Goal: Information Seeking & Learning: Learn about a topic

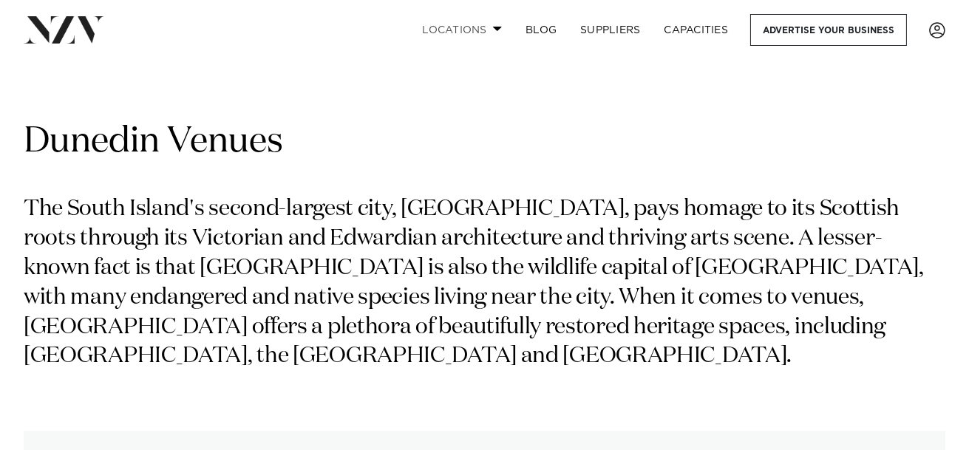
click at [473, 27] on link "Locations" at bounding box center [462, 30] width 104 height 32
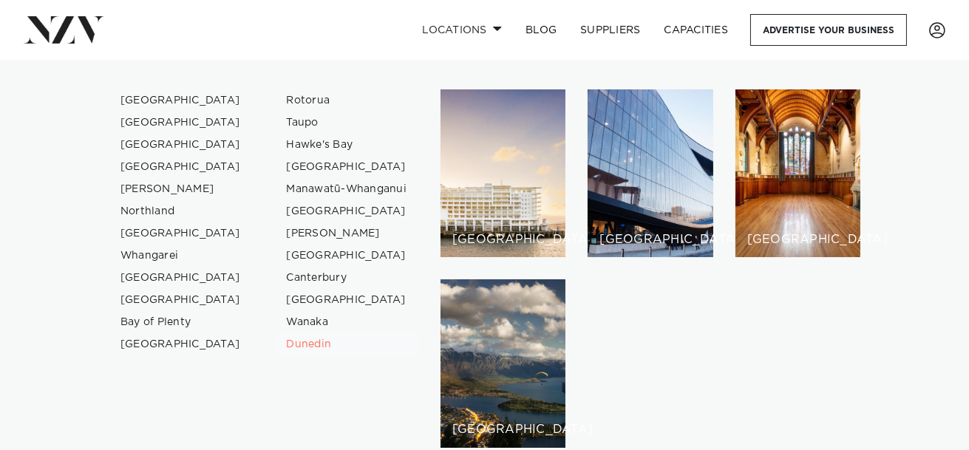
click at [319, 346] on link "Dunedin" at bounding box center [347, 345] width 144 height 22
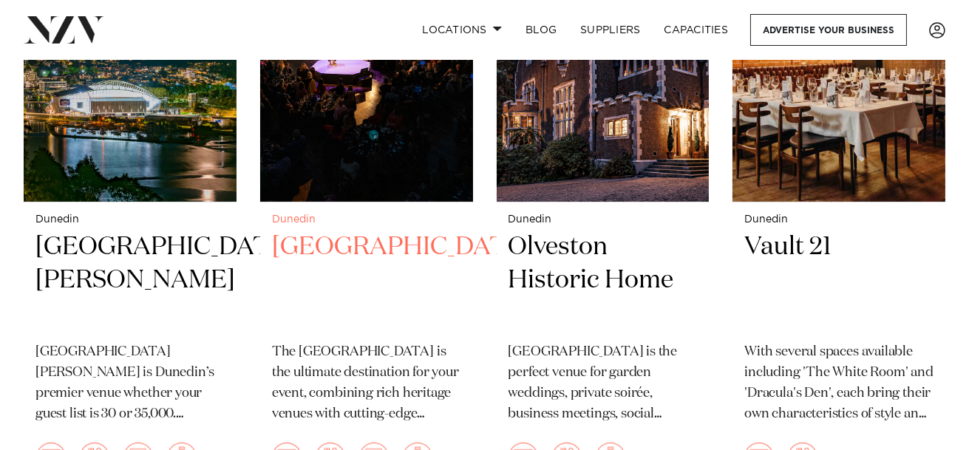
scroll to position [739, 0]
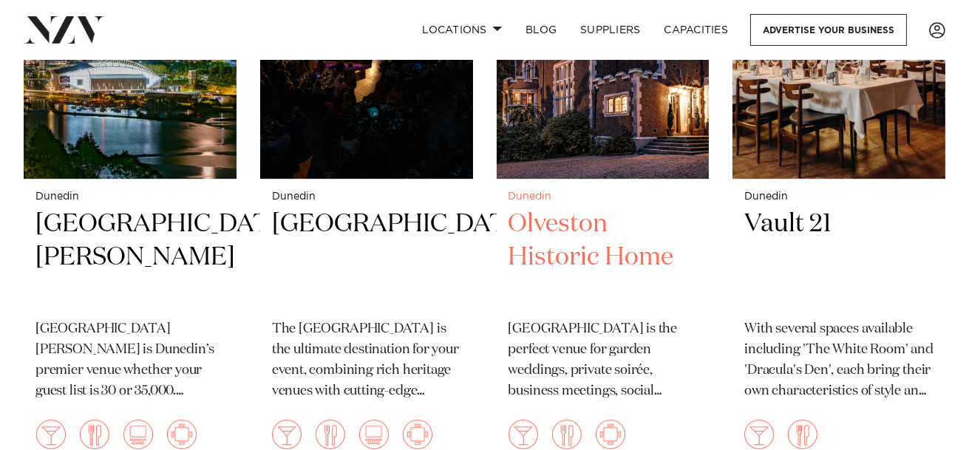
click at [542, 218] on h2 "Olveston Historic Home" at bounding box center [603, 258] width 189 height 100
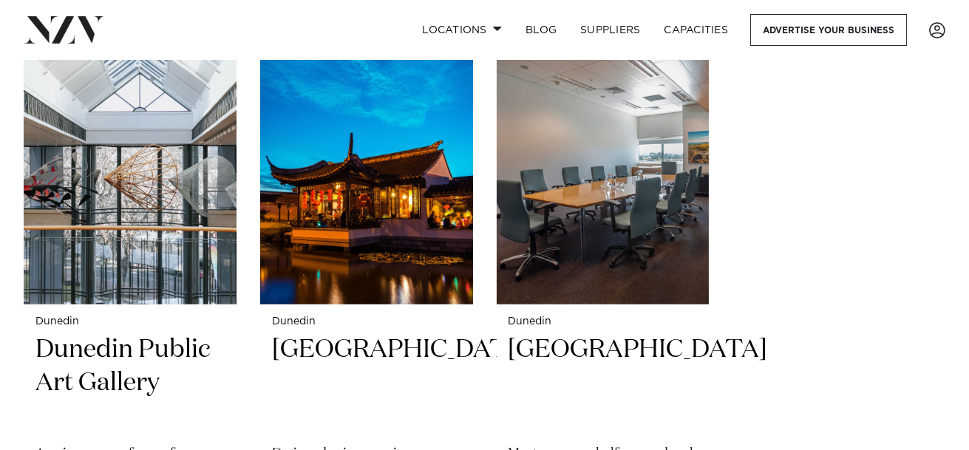
scroll to position [1849, 0]
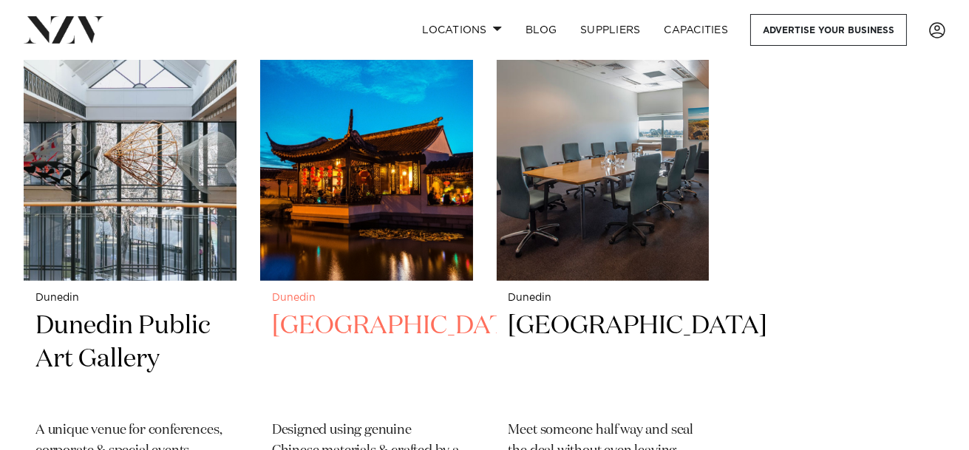
click at [341, 310] on h2 "[GEOGRAPHIC_DATA]" at bounding box center [366, 360] width 189 height 100
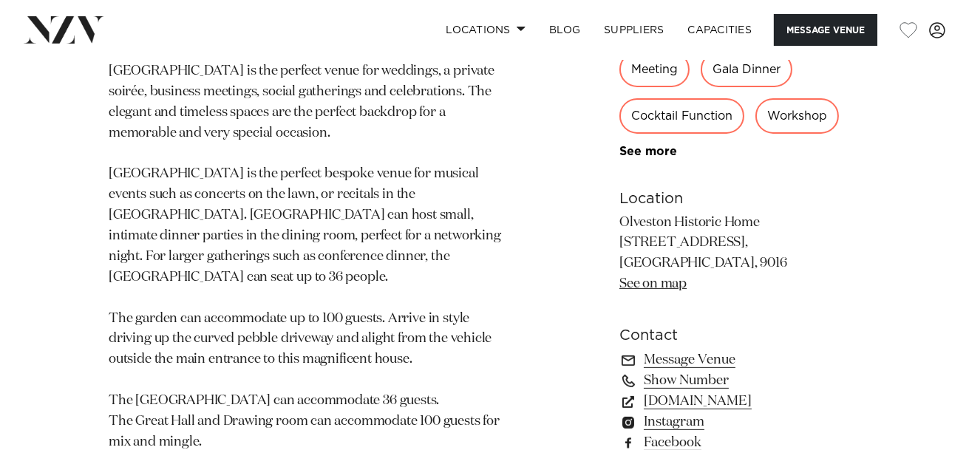
scroll to position [698, 0]
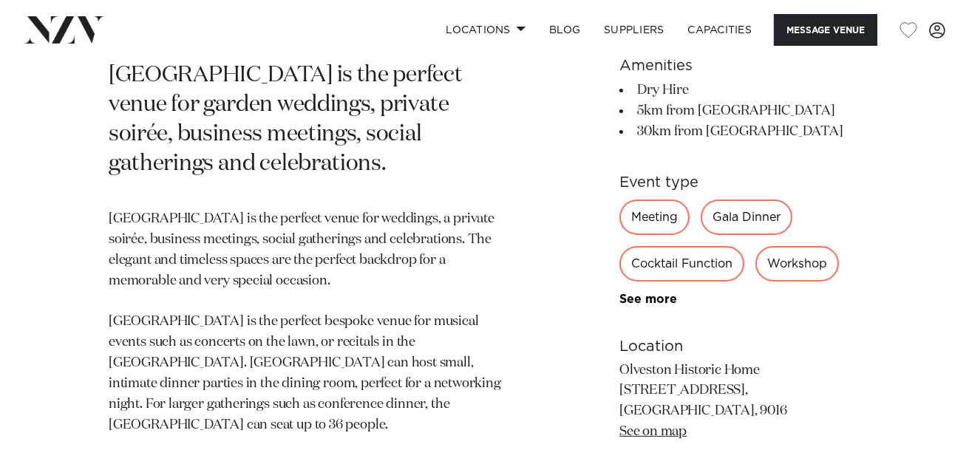
click at [663, 199] on div "Meeting" at bounding box center [655, 216] width 70 height 35
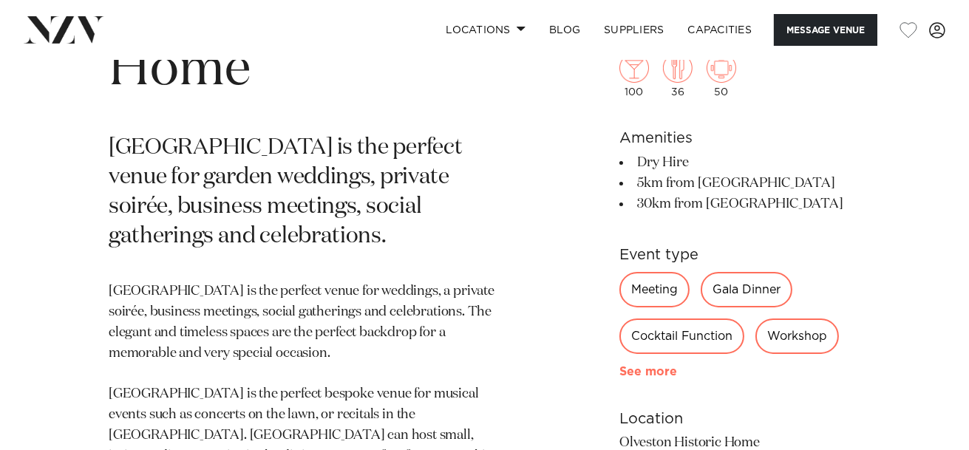
click at [640, 275] on div "Meeting Gala Dinner Cocktail Function Workshop Conference Private Party Exhibit…" at bounding box center [740, 324] width 241 height 106
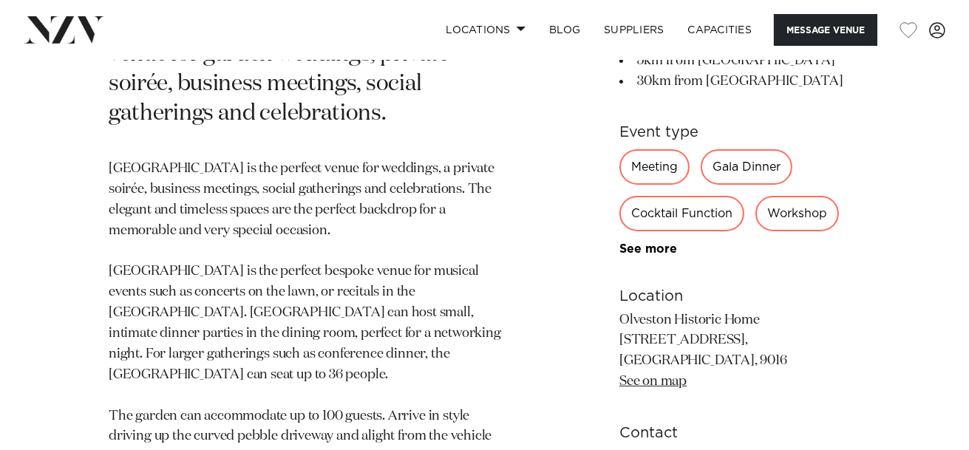
scroll to position [772, 0]
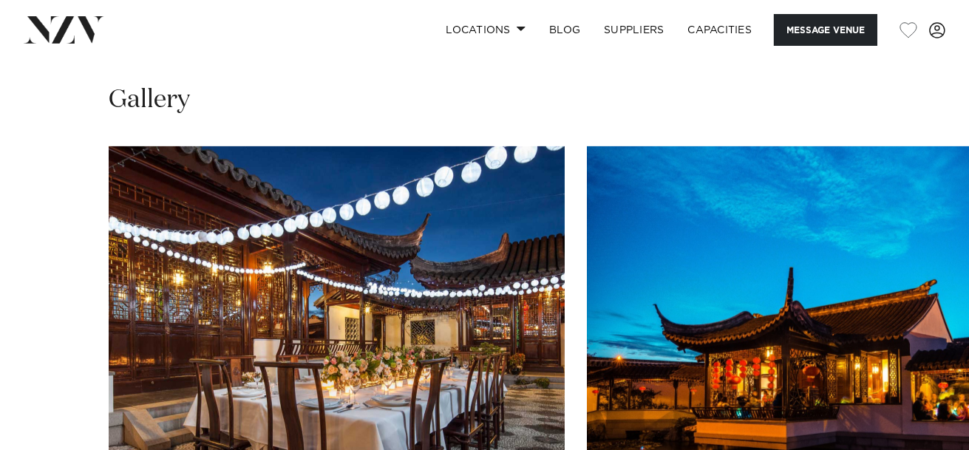
scroll to position [934, 0]
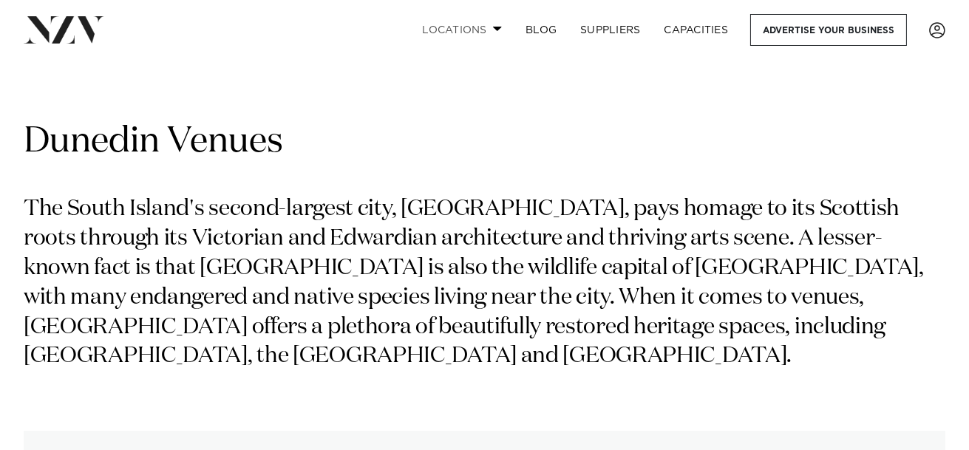
click at [461, 34] on link "Locations" at bounding box center [462, 30] width 104 height 32
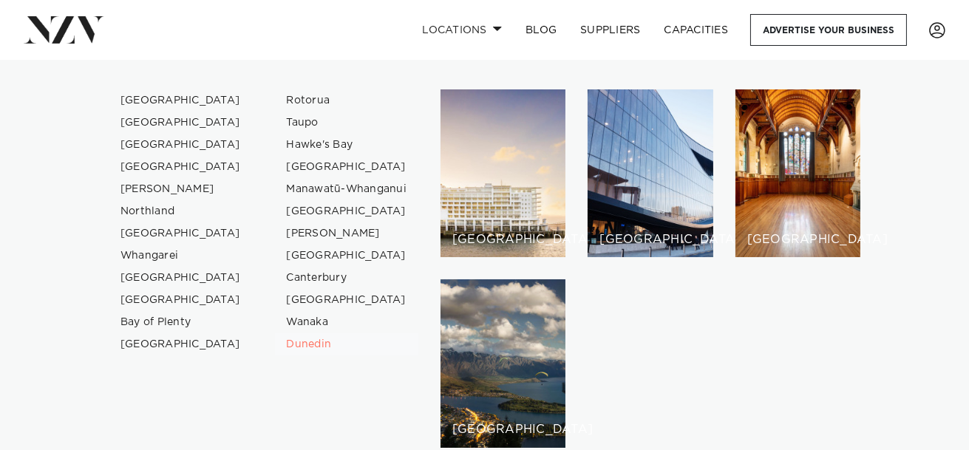
click at [314, 342] on link "Dunedin" at bounding box center [347, 345] width 144 height 22
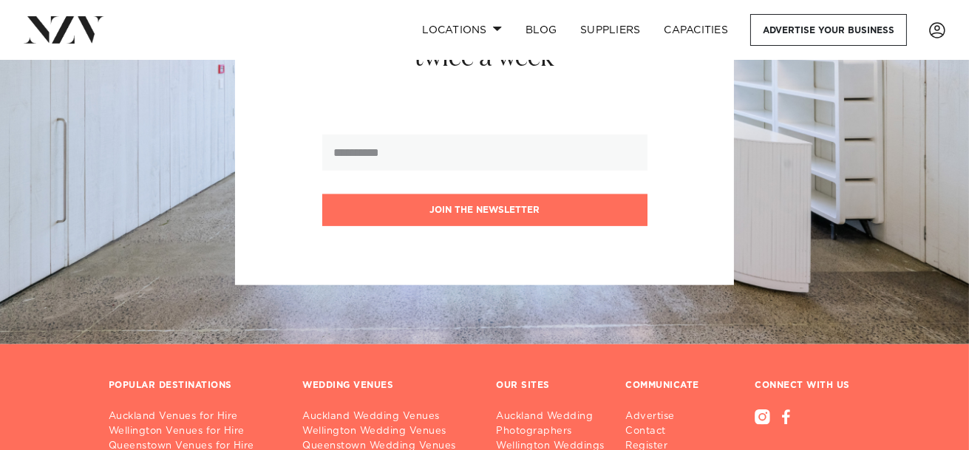
scroll to position [2661, 0]
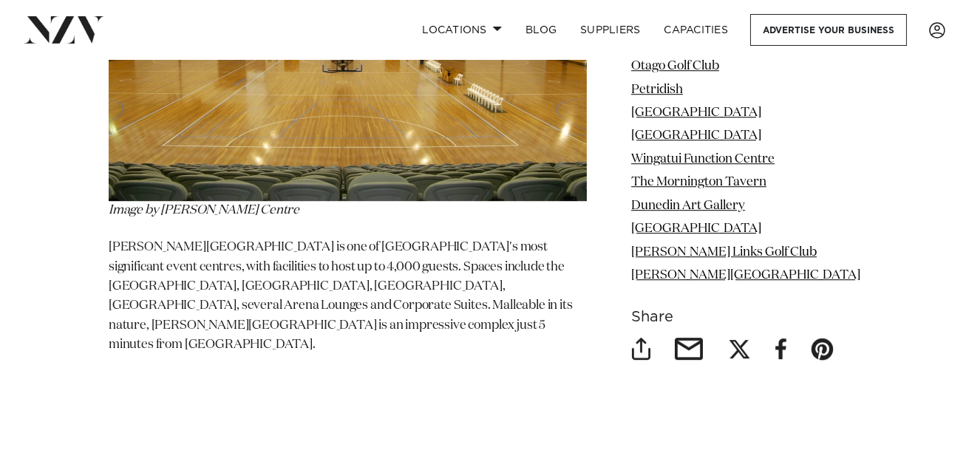
scroll to position [15573, 0]
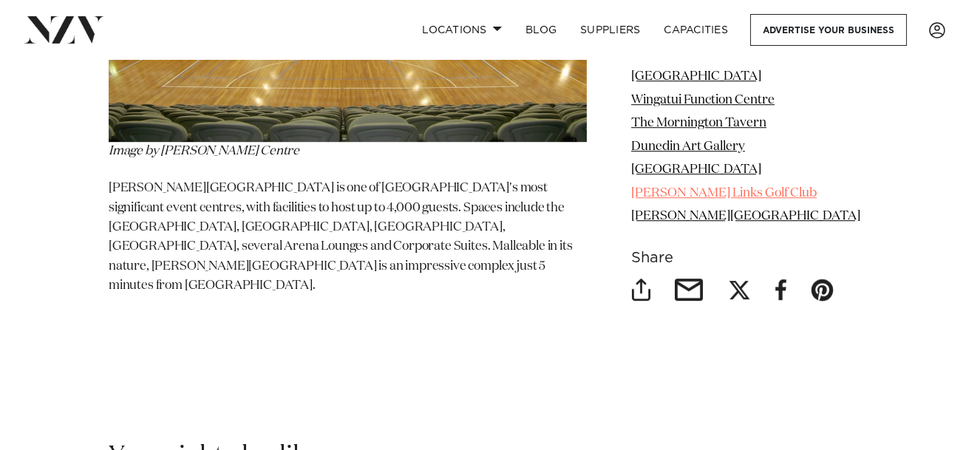
click at [729, 197] on link "[PERSON_NAME] Links Golf Club" at bounding box center [725, 193] width 186 height 13
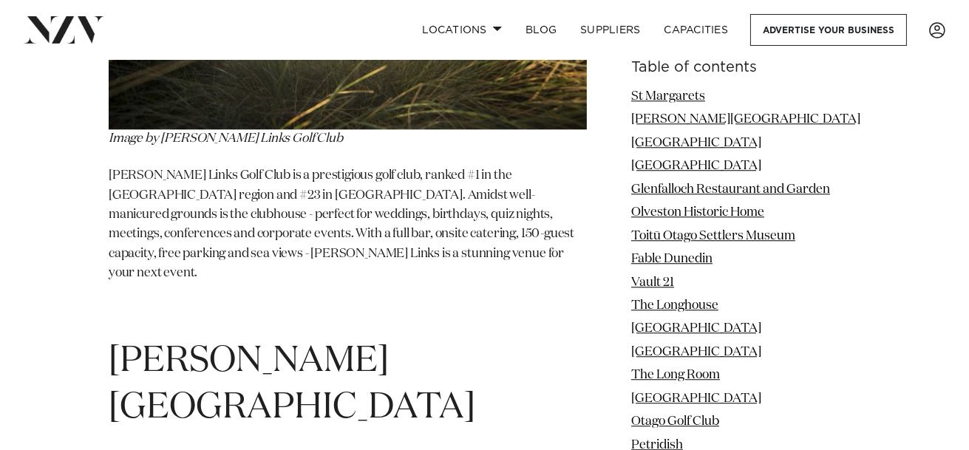
scroll to position [14917, 0]
